Goal: Information Seeking & Learning: Learn about a topic

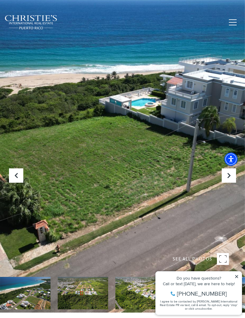
scroll to position [6, 0]
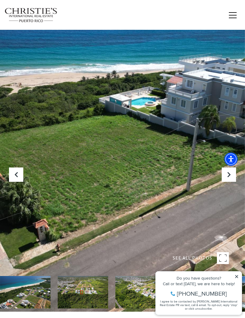
click at [17, 178] on icon "Previous Slide" at bounding box center [16, 175] width 6 height 6
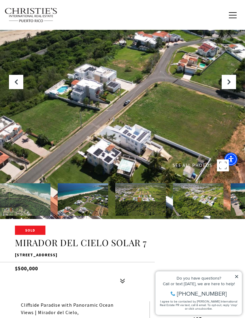
scroll to position [98, 0]
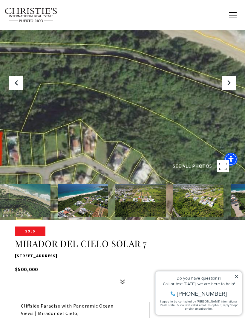
click at [14, 90] on button "Previous Slide" at bounding box center [16, 83] width 14 height 14
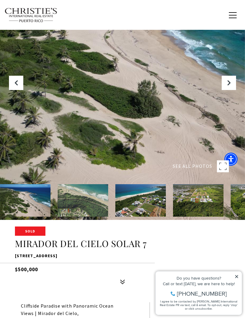
click at [18, 86] on icon "Previous Slide" at bounding box center [16, 83] width 6 height 6
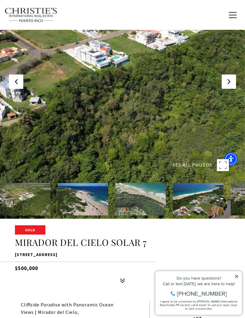
scroll to position [100, 0]
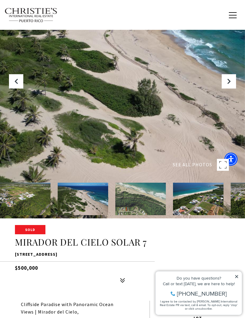
click at [17, 84] on icon "Previous Slide" at bounding box center [16, 81] width 6 height 6
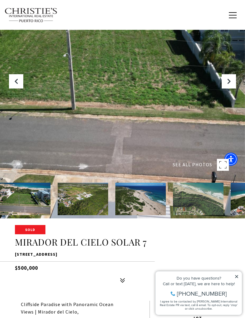
click at [15, 84] on icon "Previous Slide" at bounding box center [16, 81] width 6 height 6
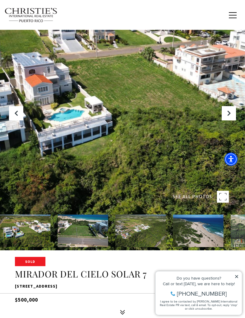
scroll to position [65, 0]
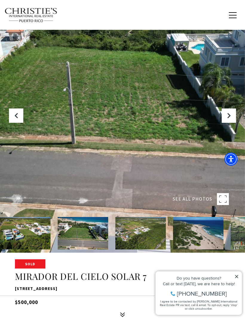
click at [13, 123] on button "Previous Slide" at bounding box center [16, 116] width 14 height 14
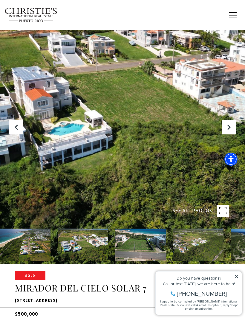
scroll to position [0, 0]
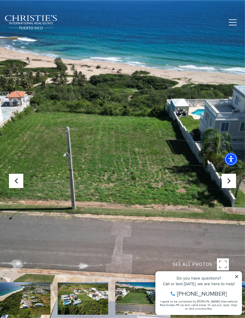
click at [13, 184] on icon "Previous Slide" at bounding box center [16, 181] width 6 height 6
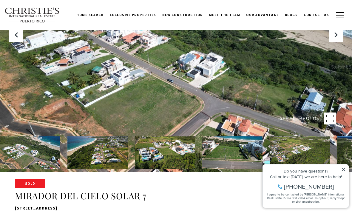
scroll to position [40, 0]
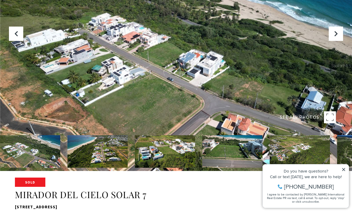
click at [244, 55] on div at bounding box center [176, 65] width 352 height 211
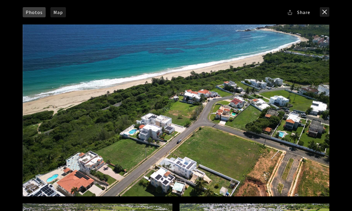
scroll to position [0, 0]
click at [244, 129] on div at bounding box center [176, 110] width 307 height 172
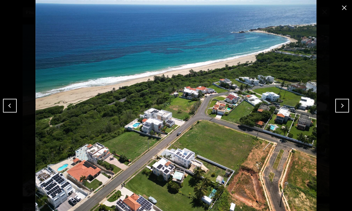
click at [244, 105] on button "Next" at bounding box center [342, 106] width 14 height 14
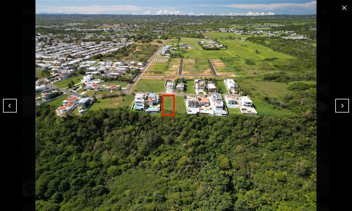
scroll to position [40, 0]
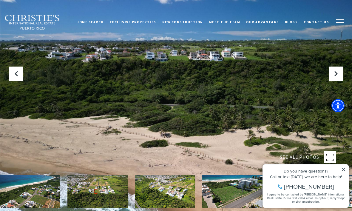
click at [19, 81] on button "Previous Slide" at bounding box center [16, 74] width 14 height 14
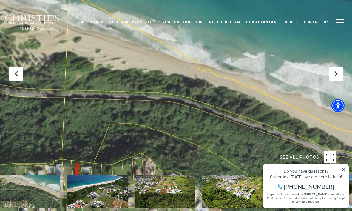
click at [18, 77] on icon "Previous Slide" at bounding box center [16, 74] width 6 height 6
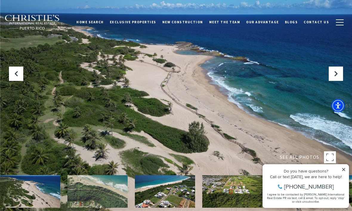
click at [16, 81] on button "Previous Slide" at bounding box center [16, 74] width 14 height 14
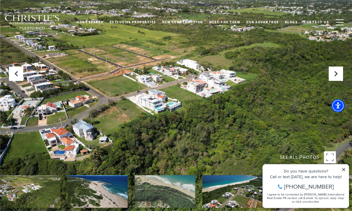
click at [15, 86] on div at bounding box center [176, 105] width 352 height 211
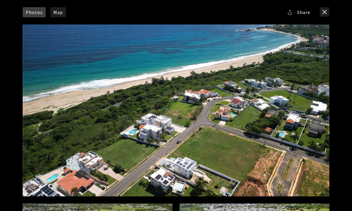
click at [16, 85] on div "Photos Map Street View Share Facebook Twitter Via Email" at bounding box center [176, 105] width 352 height 211
click at [314, 120] on div at bounding box center [176, 110] width 307 height 172
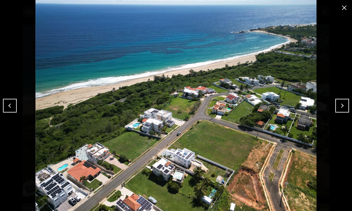
click at [334, 109] on img at bounding box center [176, 105] width 322 height 211
click at [331, 112] on img at bounding box center [176, 105] width 322 height 211
click at [340, 106] on button "Next" at bounding box center [342, 106] width 14 height 14
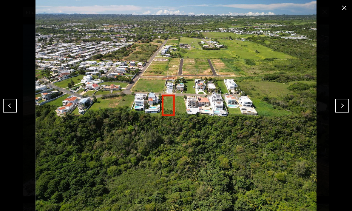
click at [340, 105] on button "Next" at bounding box center [342, 106] width 14 height 14
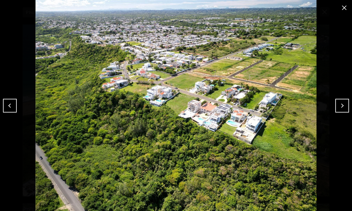
click at [339, 105] on button "Next" at bounding box center [342, 106] width 14 height 14
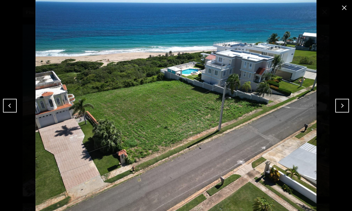
click at [338, 106] on button "Next" at bounding box center [342, 106] width 14 height 14
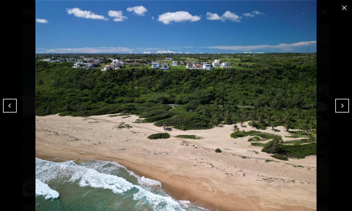
click at [335, 104] on img at bounding box center [176, 105] width 322 height 211
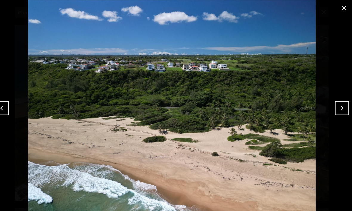
click at [337, 106] on button "Next" at bounding box center [342, 106] width 14 height 14
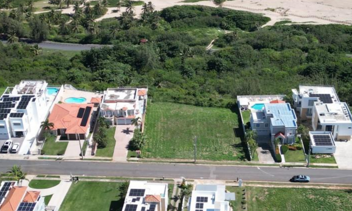
click at [104, 46] on img at bounding box center [176, 105] width 322 height 211
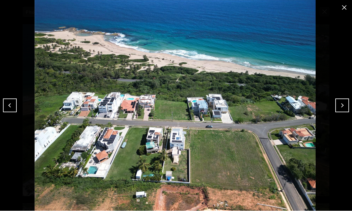
scroll to position [14, 0]
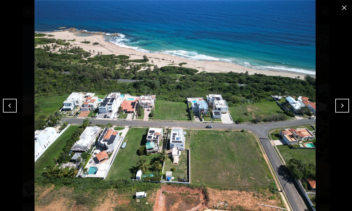
click at [343, 104] on button "Next" at bounding box center [342, 106] width 14 height 14
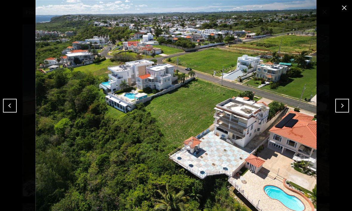
click at [3, 63] on div at bounding box center [176, 105] width 352 height 211
click at [344, 99] on button "Next" at bounding box center [342, 106] width 14 height 14
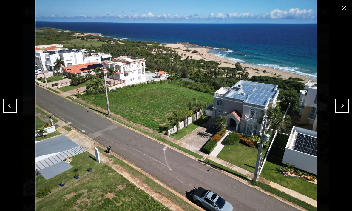
click at [341, 104] on button "Next" at bounding box center [342, 106] width 14 height 14
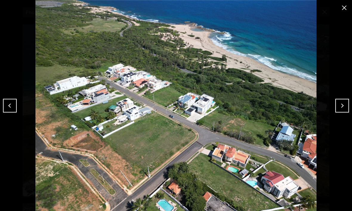
click at [340, 104] on button "Next" at bounding box center [342, 106] width 14 height 14
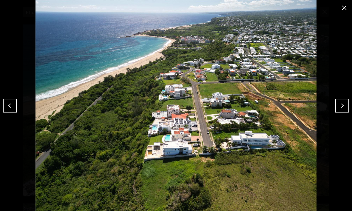
click at [339, 102] on button "Next" at bounding box center [342, 106] width 14 height 14
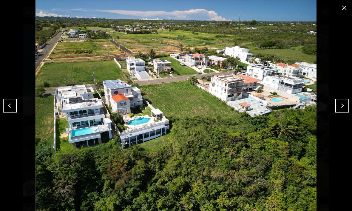
click at [343, 110] on button "Next" at bounding box center [342, 106] width 14 height 14
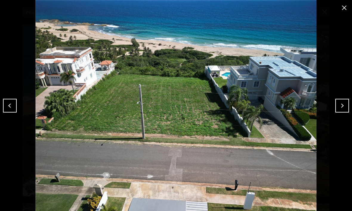
click at [340, 110] on button "Next" at bounding box center [342, 106] width 14 height 14
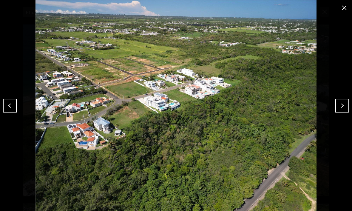
click at [339, 109] on button "Next" at bounding box center [342, 106] width 14 height 14
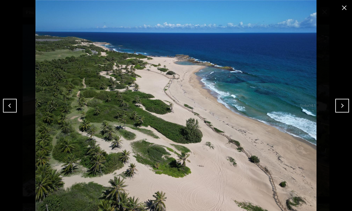
click at [339, 109] on button "Next" at bounding box center [342, 106] width 14 height 14
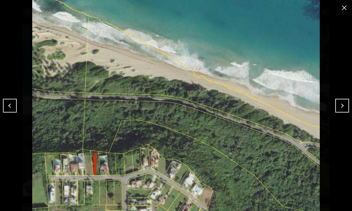
click at [340, 109] on button "Next" at bounding box center [342, 106] width 14 height 14
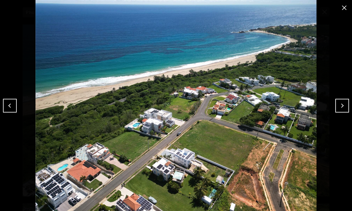
click at [339, 109] on button "Next" at bounding box center [342, 106] width 14 height 14
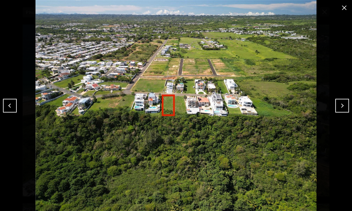
click at [13, 108] on button "Previous" at bounding box center [10, 106] width 14 height 14
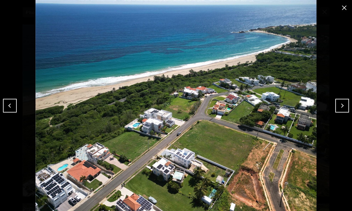
click at [341, 112] on button "Next" at bounding box center [342, 106] width 14 height 14
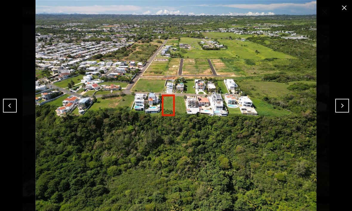
click at [345, 103] on button "Next" at bounding box center [342, 106] width 14 height 14
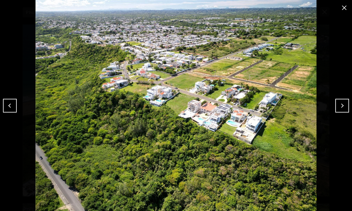
click at [341, 105] on button "Next" at bounding box center [342, 106] width 14 height 14
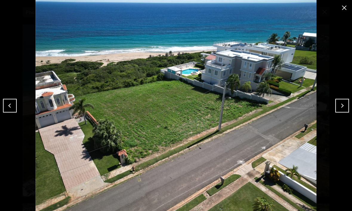
click at [343, 97] on div at bounding box center [176, 105] width 352 height 211
click at [345, 106] on button "Next" at bounding box center [342, 106] width 14 height 14
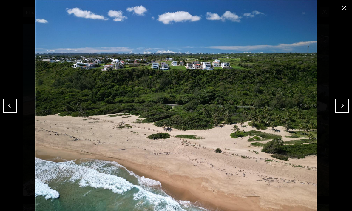
click at [348, 101] on button "Next" at bounding box center [342, 106] width 14 height 14
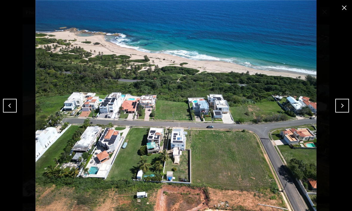
click at [337, 102] on button "Next" at bounding box center [342, 106] width 14 height 14
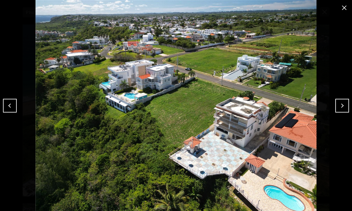
click at [338, 104] on button "Next" at bounding box center [342, 106] width 14 height 14
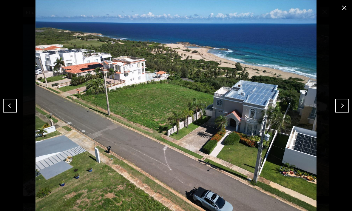
click at [343, 112] on button "Next" at bounding box center [342, 106] width 14 height 14
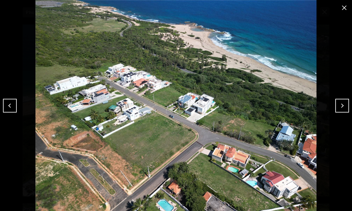
click at [341, 108] on button "Next" at bounding box center [342, 106] width 14 height 14
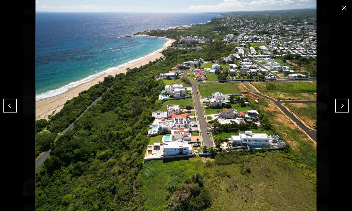
click at [342, 111] on button "Next" at bounding box center [342, 106] width 14 height 14
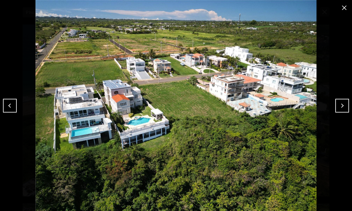
click at [339, 108] on button "Next" at bounding box center [342, 106] width 14 height 14
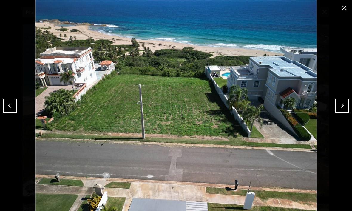
click at [336, 110] on button "Next" at bounding box center [342, 106] width 14 height 14
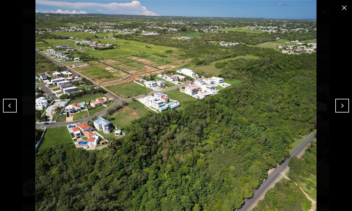
click at [343, 106] on button "Next" at bounding box center [342, 106] width 14 height 14
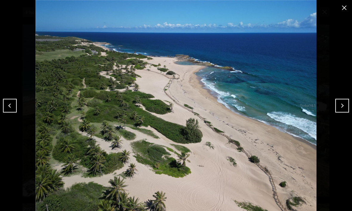
click at [340, 112] on button "Next" at bounding box center [342, 106] width 14 height 14
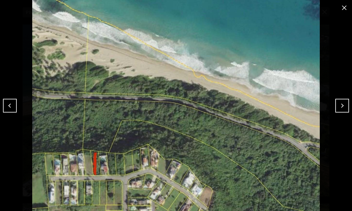
click at [338, 106] on button "Next" at bounding box center [342, 106] width 14 height 14
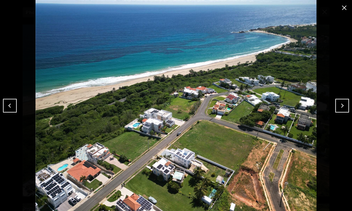
click at [340, 104] on button "Next" at bounding box center [342, 106] width 14 height 14
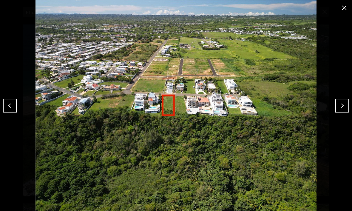
click at [335, 102] on img at bounding box center [176, 105] width 322 height 211
click at [335, 106] on img at bounding box center [176, 105] width 322 height 211
click at [340, 108] on button "Next" at bounding box center [342, 106] width 14 height 14
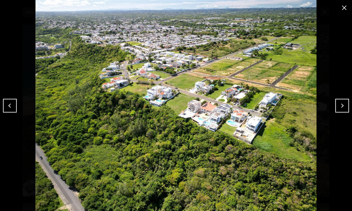
click at [340, 105] on button "Next" at bounding box center [342, 106] width 14 height 14
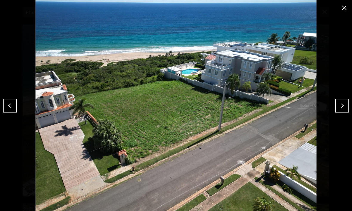
click at [338, 104] on button "Next" at bounding box center [342, 106] width 14 height 14
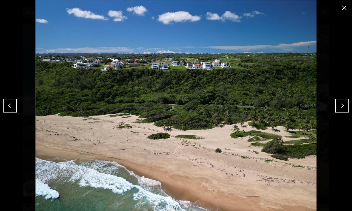
click at [336, 104] on button "Next" at bounding box center [342, 106] width 14 height 14
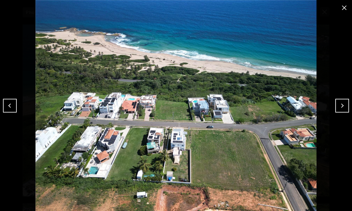
click at [333, 107] on img at bounding box center [176, 105] width 322 height 211
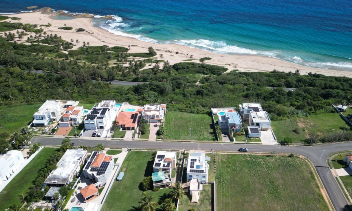
click at [233, 91] on img at bounding box center [176, 105] width 322 height 211
click at [234, 72] on img at bounding box center [176, 105] width 322 height 211
click at [208, 69] on img at bounding box center [176, 105] width 322 height 211
click at [204, 73] on img at bounding box center [176, 105] width 322 height 211
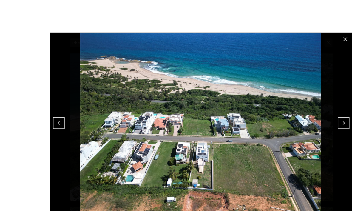
scroll to position [4, 0]
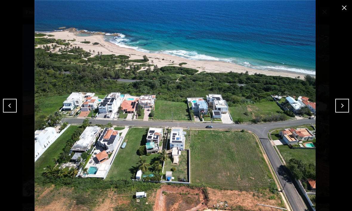
click at [334, 118] on img at bounding box center [175, 105] width 322 height 211
click at [336, 104] on button "Next" at bounding box center [342, 106] width 14 height 14
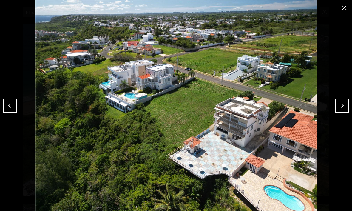
click at [344, 104] on button "Next" at bounding box center [342, 106] width 14 height 14
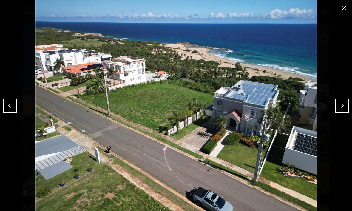
click at [3, 55] on div at bounding box center [176, 105] width 352 height 211
click at [338, 106] on button "Next" at bounding box center [342, 106] width 14 height 14
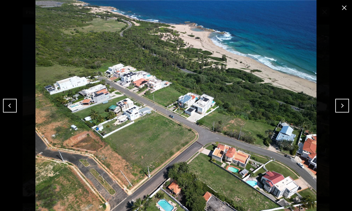
click at [339, 108] on button "Next" at bounding box center [342, 106] width 14 height 14
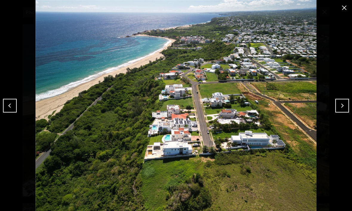
click at [343, 110] on button "Next" at bounding box center [342, 106] width 14 height 14
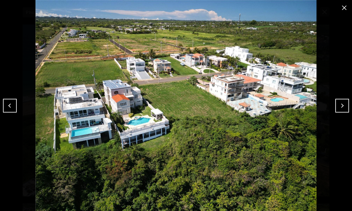
click at [343, 108] on button "Next" at bounding box center [342, 106] width 14 height 14
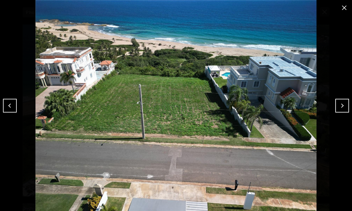
click at [343, 107] on button "Next" at bounding box center [342, 106] width 14 height 14
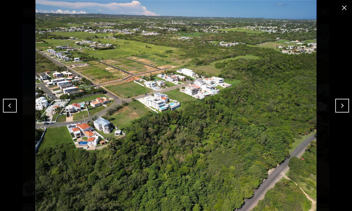
click at [340, 108] on button "Next" at bounding box center [342, 106] width 14 height 14
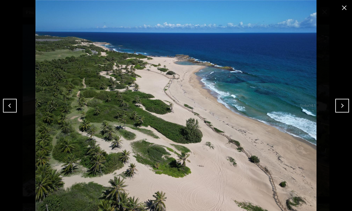
click at [339, 108] on button "Next" at bounding box center [342, 106] width 14 height 14
